Goal: Find contact information: Find contact information

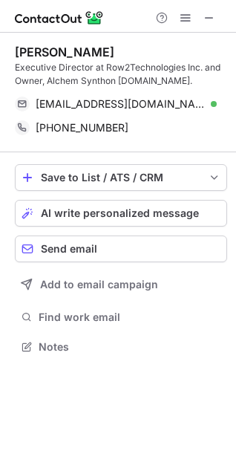
scroll to position [336, 236]
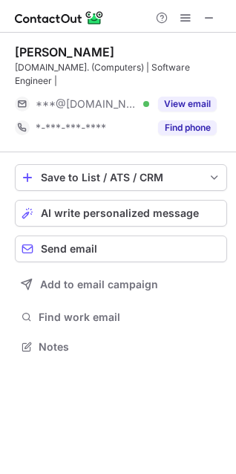
scroll to position [323, 236]
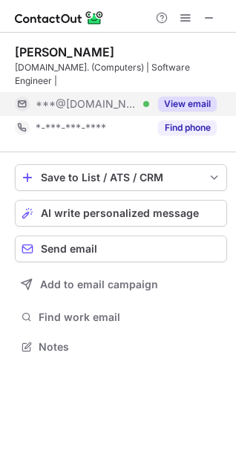
click at [209, 97] on button "View email" at bounding box center [187, 104] width 59 height 15
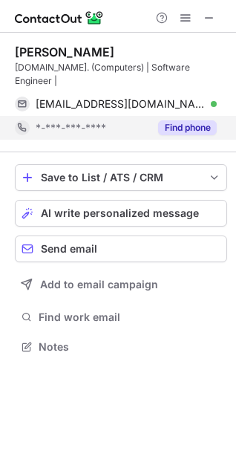
click at [192, 120] on button "Find phone" at bounding box center [187, 127] width 59 height 15
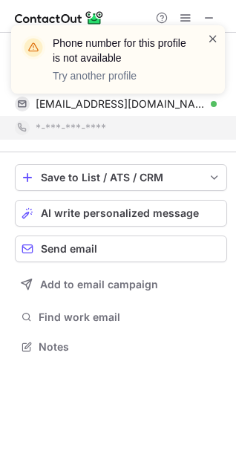
click at [216, 39] on span at bounding box center [213, 38] width 12 height 15
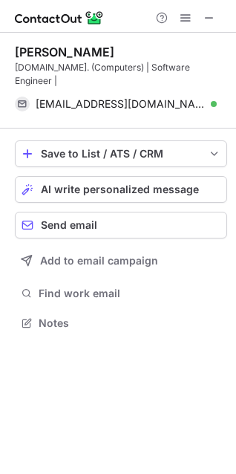
scroll to position [299, 236]
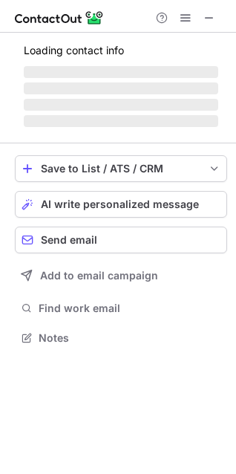
scroll to position [360, 236]
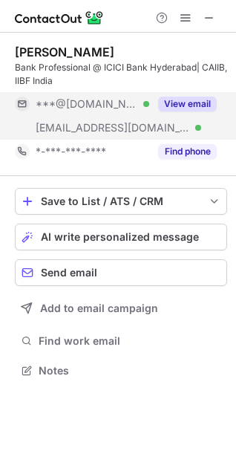
click at [194, 110] on button "View email" at bounding box center [187, 104] width 59 height 15
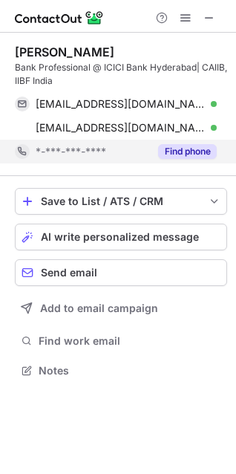
click at [183, 149] on button "Find phone" at bounding box center [187, 151] width 59 height 15
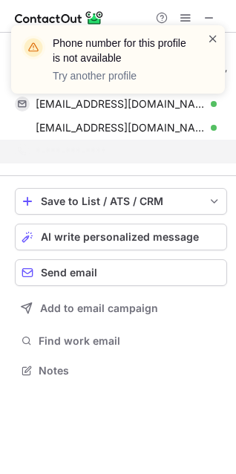
click at [215, 33] on span at bounding box center [213, 38] width 12 height 15
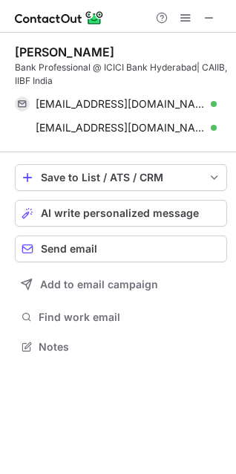
scroll to position [336, 236]
